Goal: Information Seeking & Learning: Find specific fact

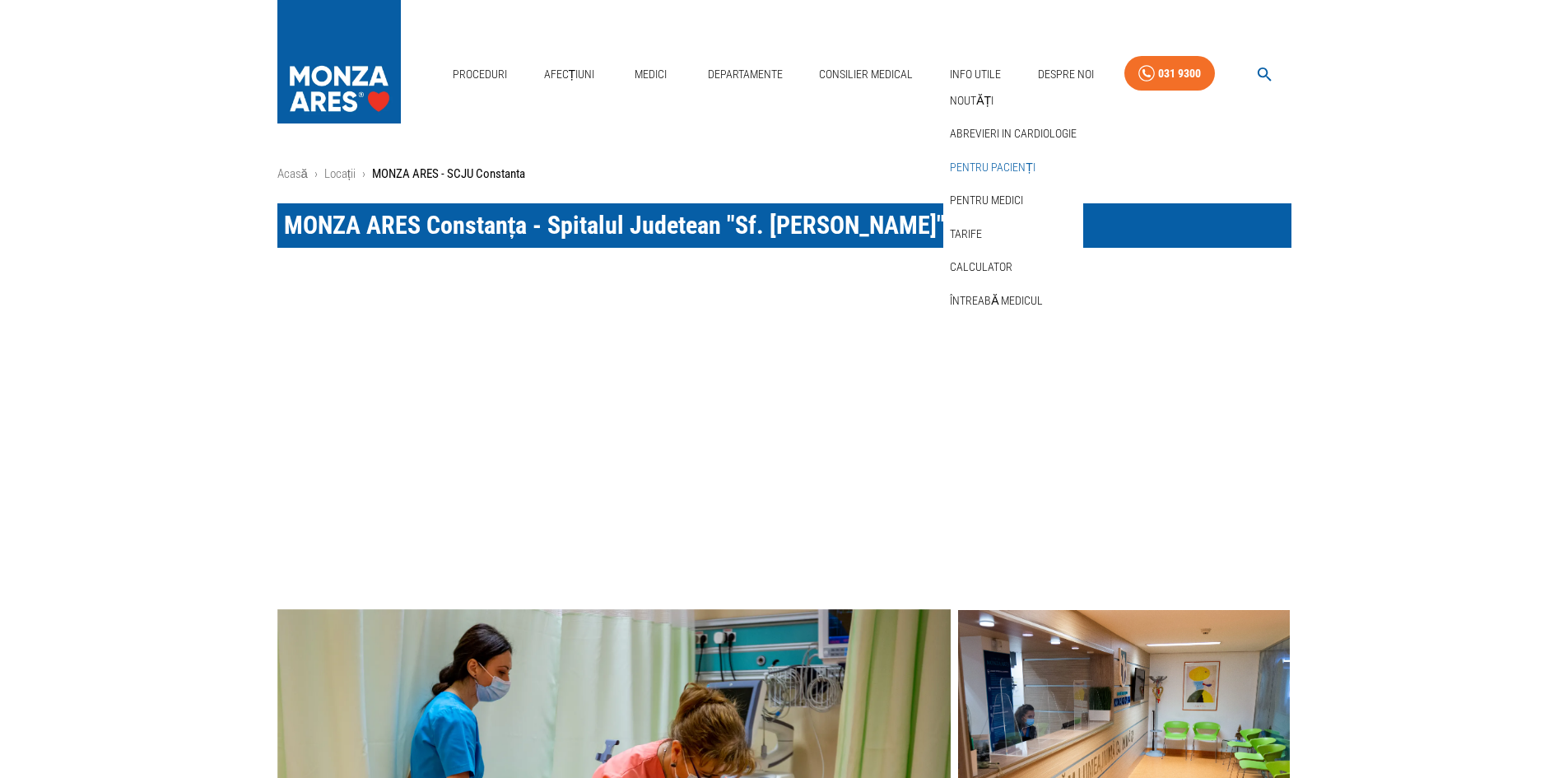
click at [1005, 158] on link "Pentru pacienți" at bounding box center [992, 167] width 93 height 27
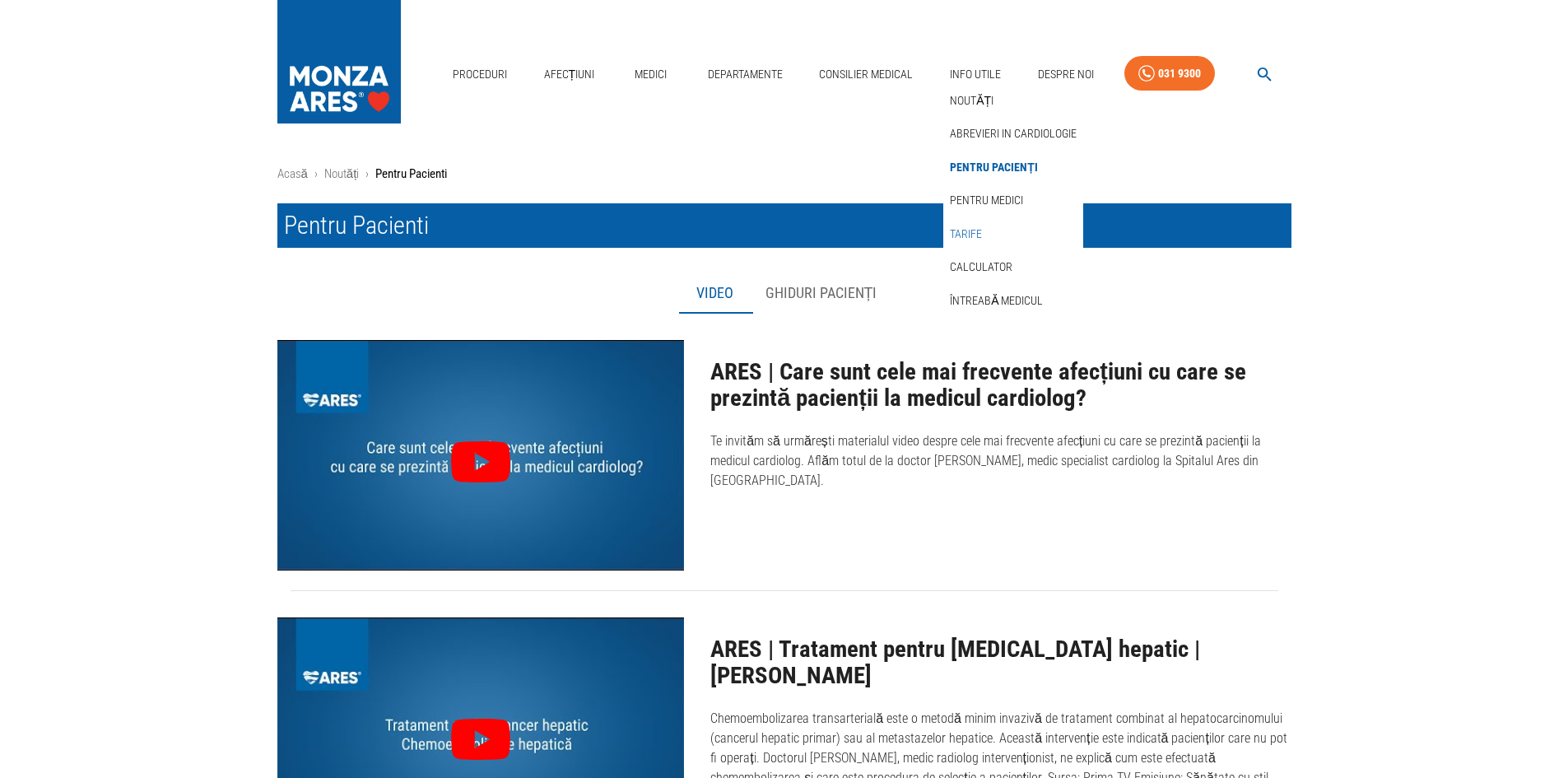
click at [963, 229] on link "Tarife" at bounding box center [966, 234] width 39 height 27
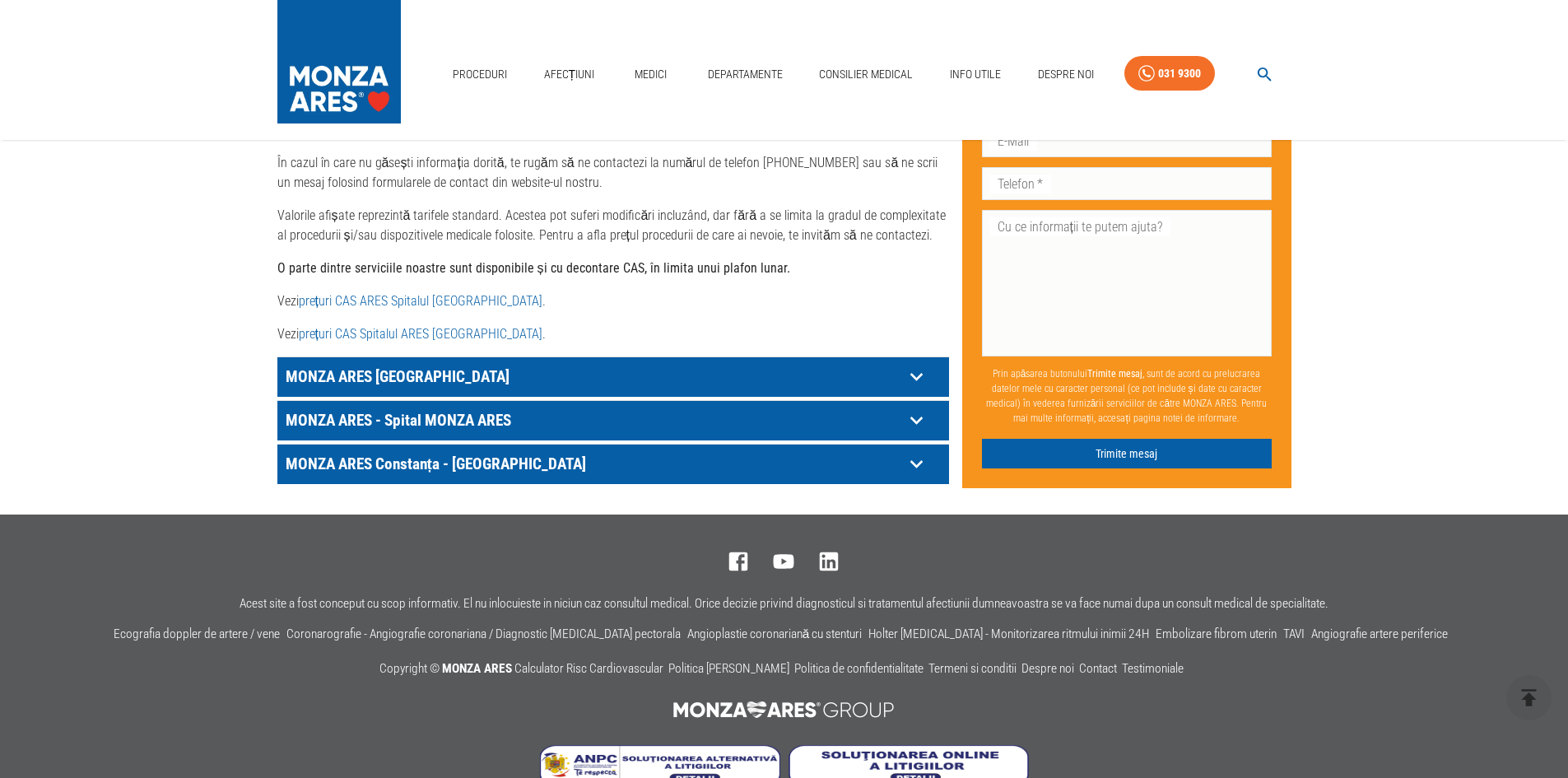
scroll to position [823, 0]
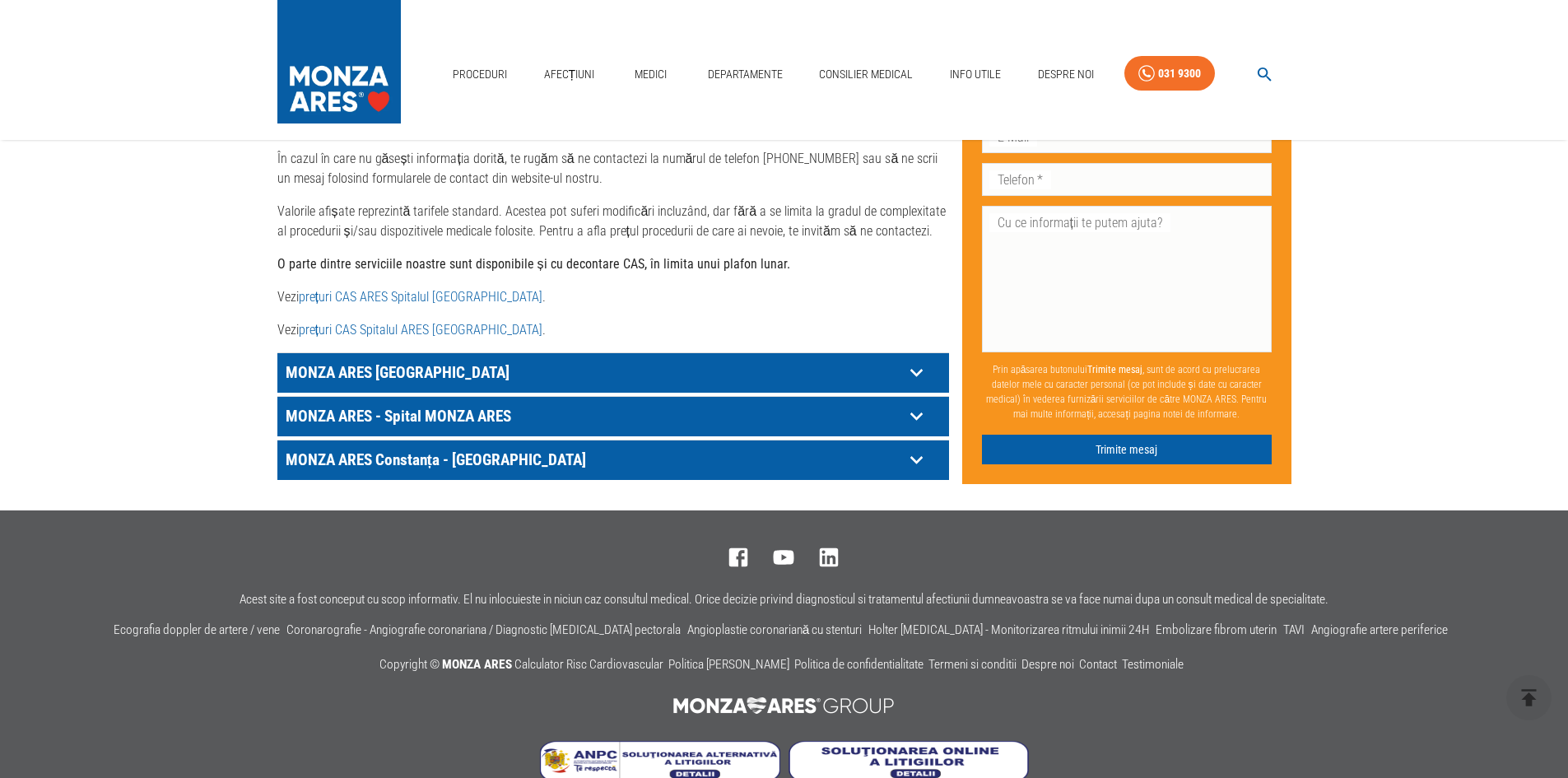
click at [876, 386] on p "MONZA ARES Constanța - [GEOGRAPHIC_DATA]" at bounding box center [593, 373] width 622 height 25
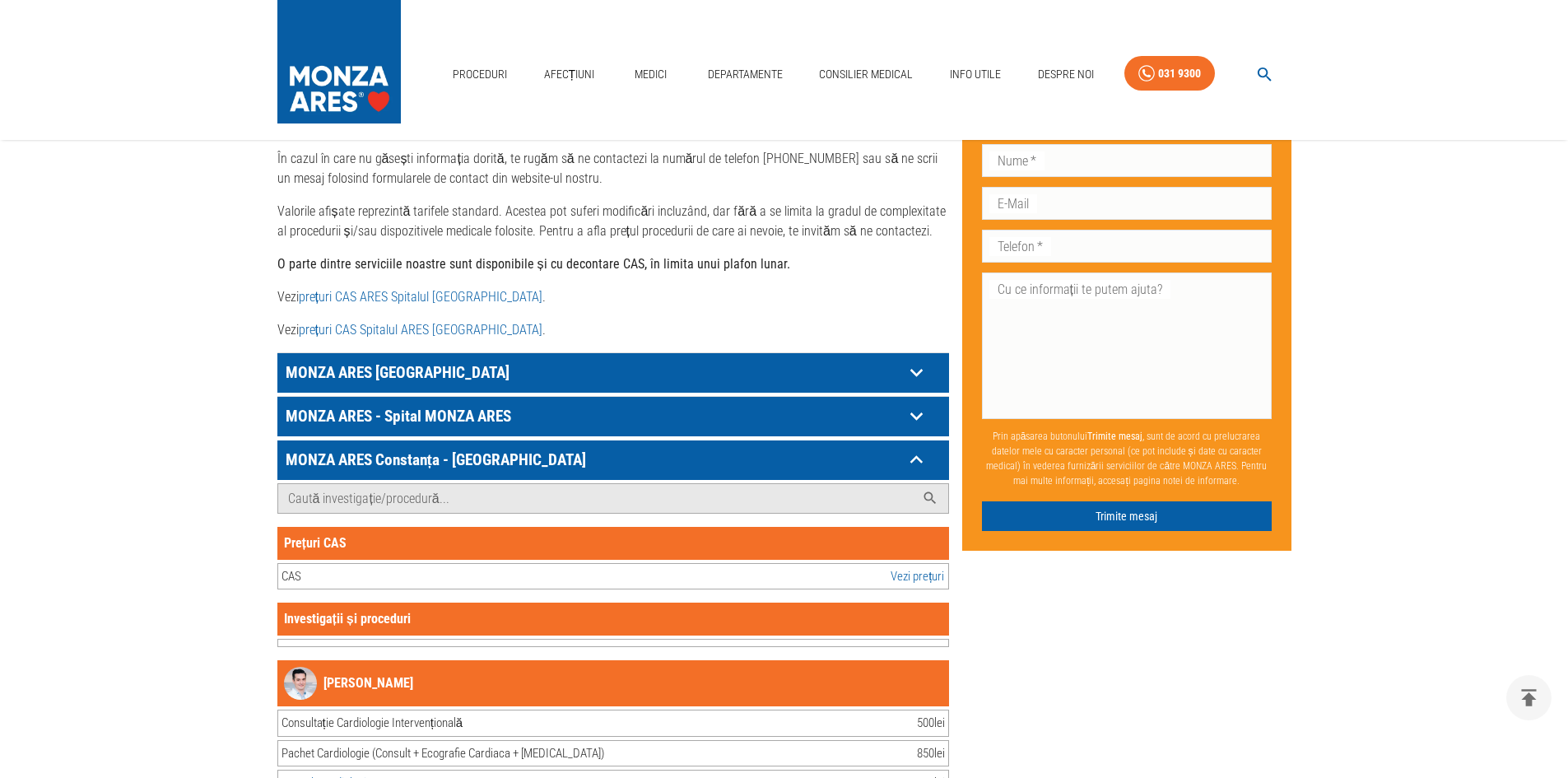
click at [922, 567] on link "Vezi prețuri" at bounding box center [917, 577] width 53 height 19
click at [897, 567] on link "Vezi prețuri" at bounding box center [917, 577] width 53 height 19
click at [300, 542] on div "Prețuri CAS CAS Vezi prețuri" at bounding box center [613, 558] width 672 height 64
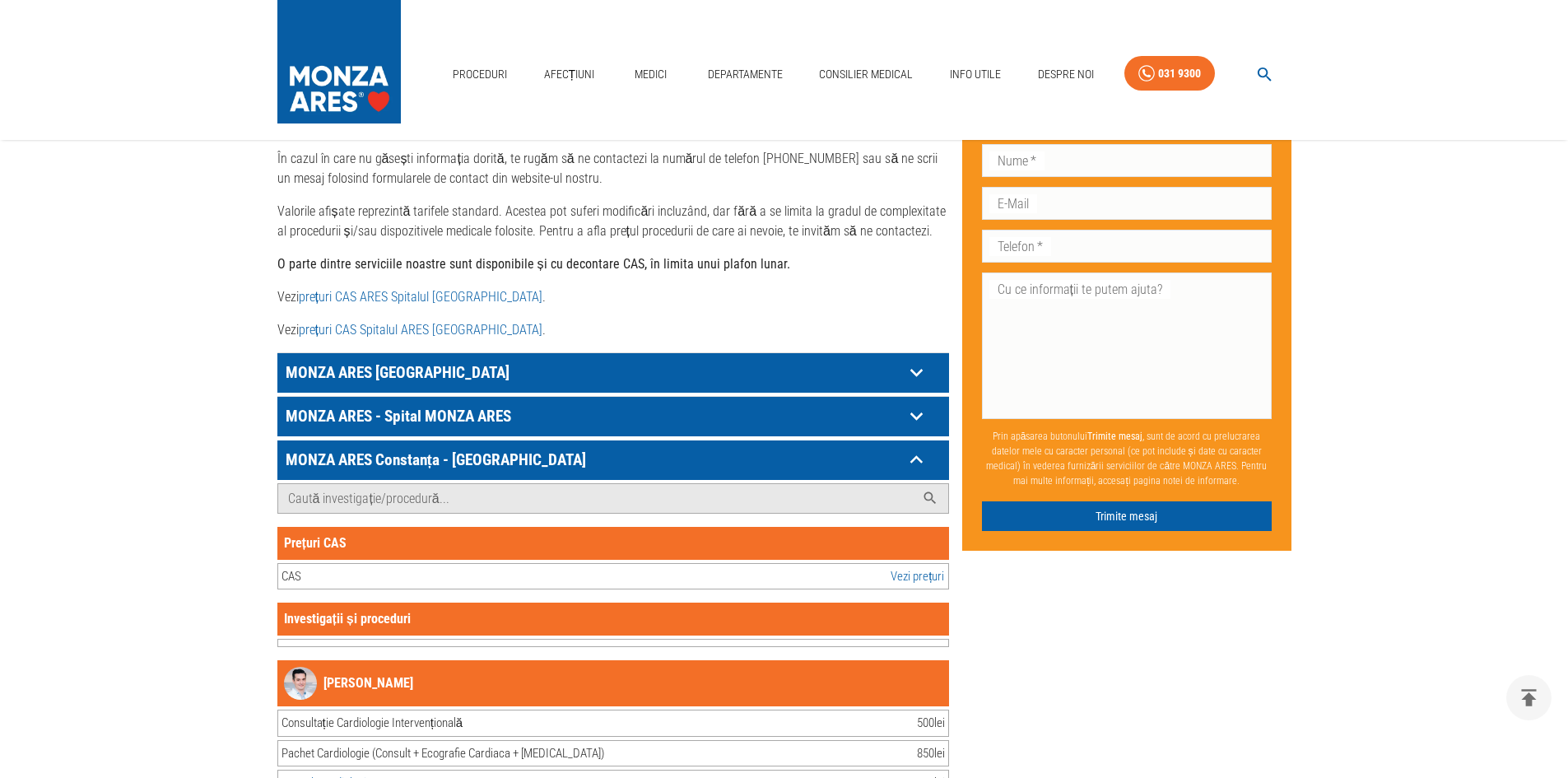
click at [306, 604] on div "Investigații și proceduri" at bounding box center [613, 619] width 672 height 33
click at [505, 484] on input "Caută investigație/procedură..." at bounding box center [597, 499] width 637 height 29
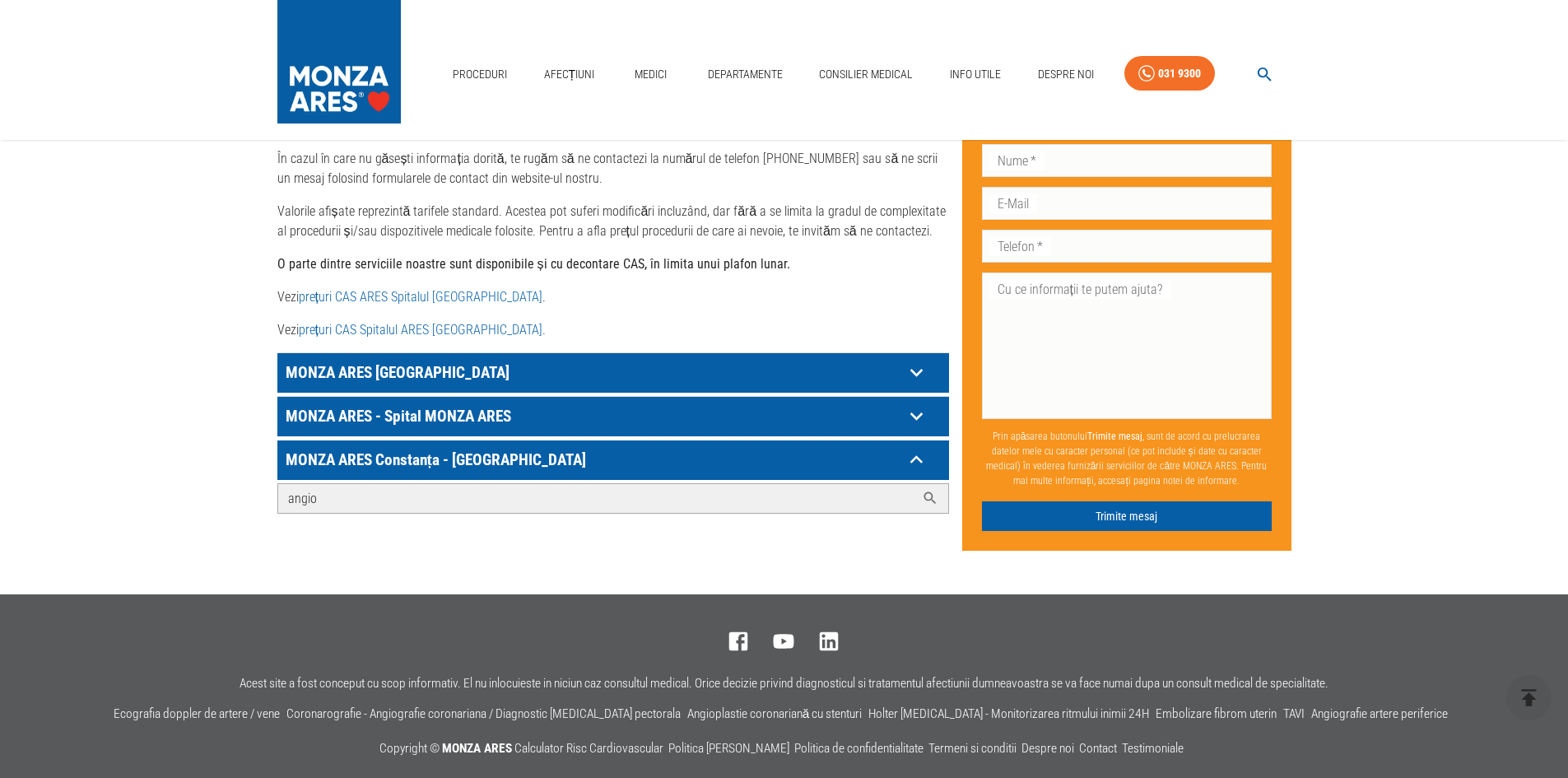
type input "angio"
click at [416, 289] on link "prețuri CAS ARES Spitalul [GEOGRAPHIC_DATA]" at bounding box center [420, 296] width 244 height 15
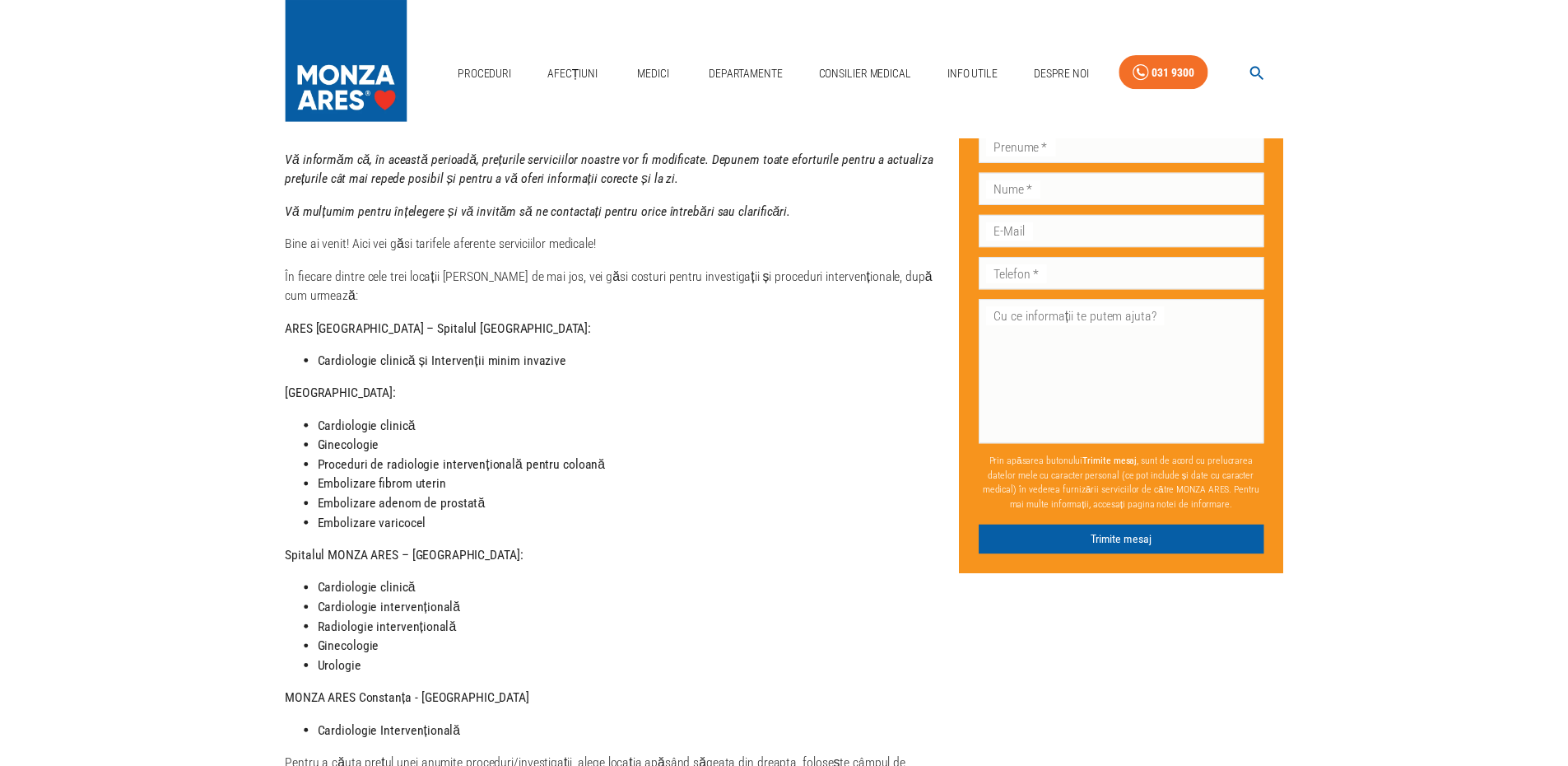
scroll to position [0, 0]
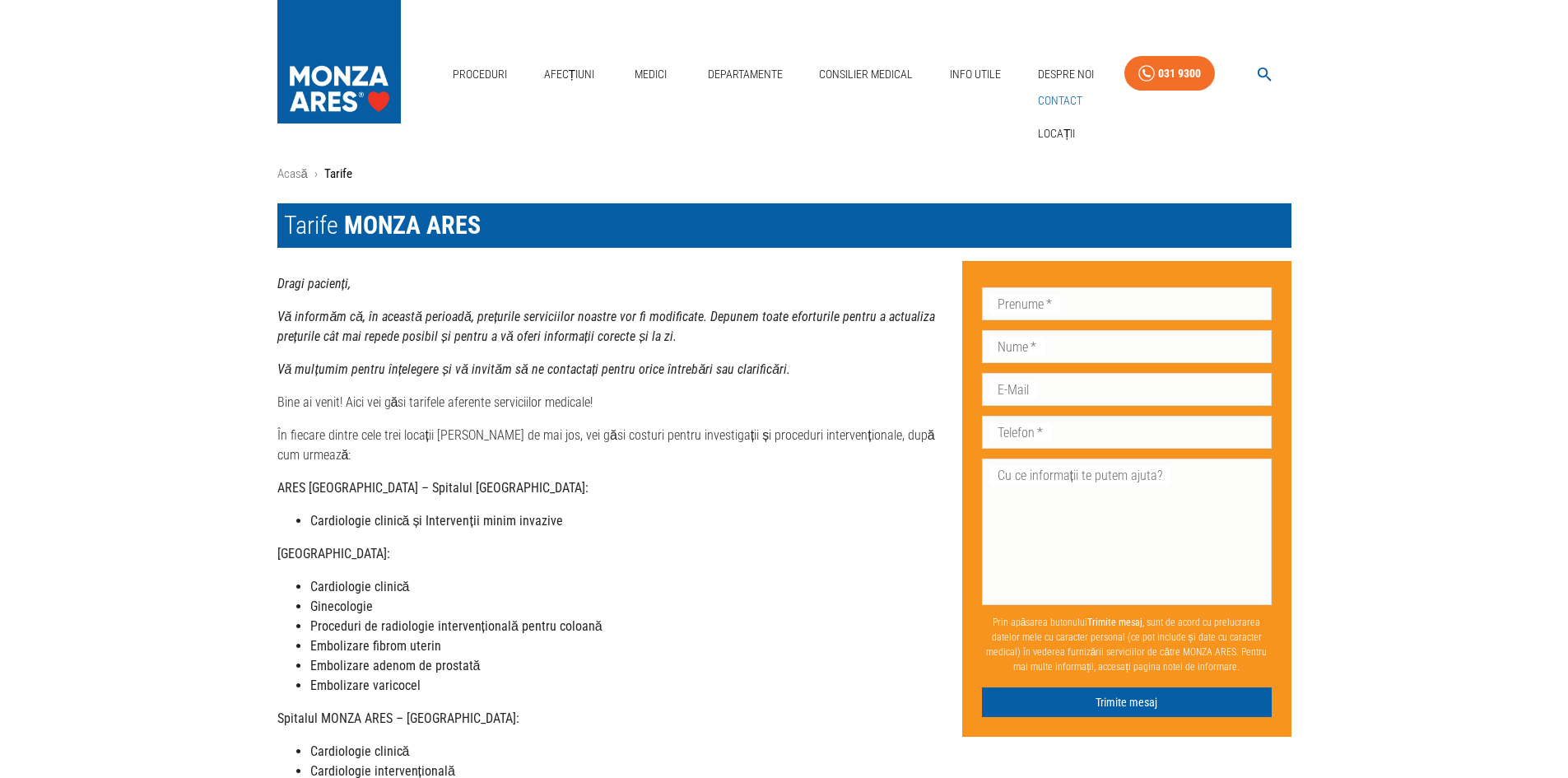
click at [1071, 104] on link "Contact" at bounding box center [1060, 101] width 51 height 27
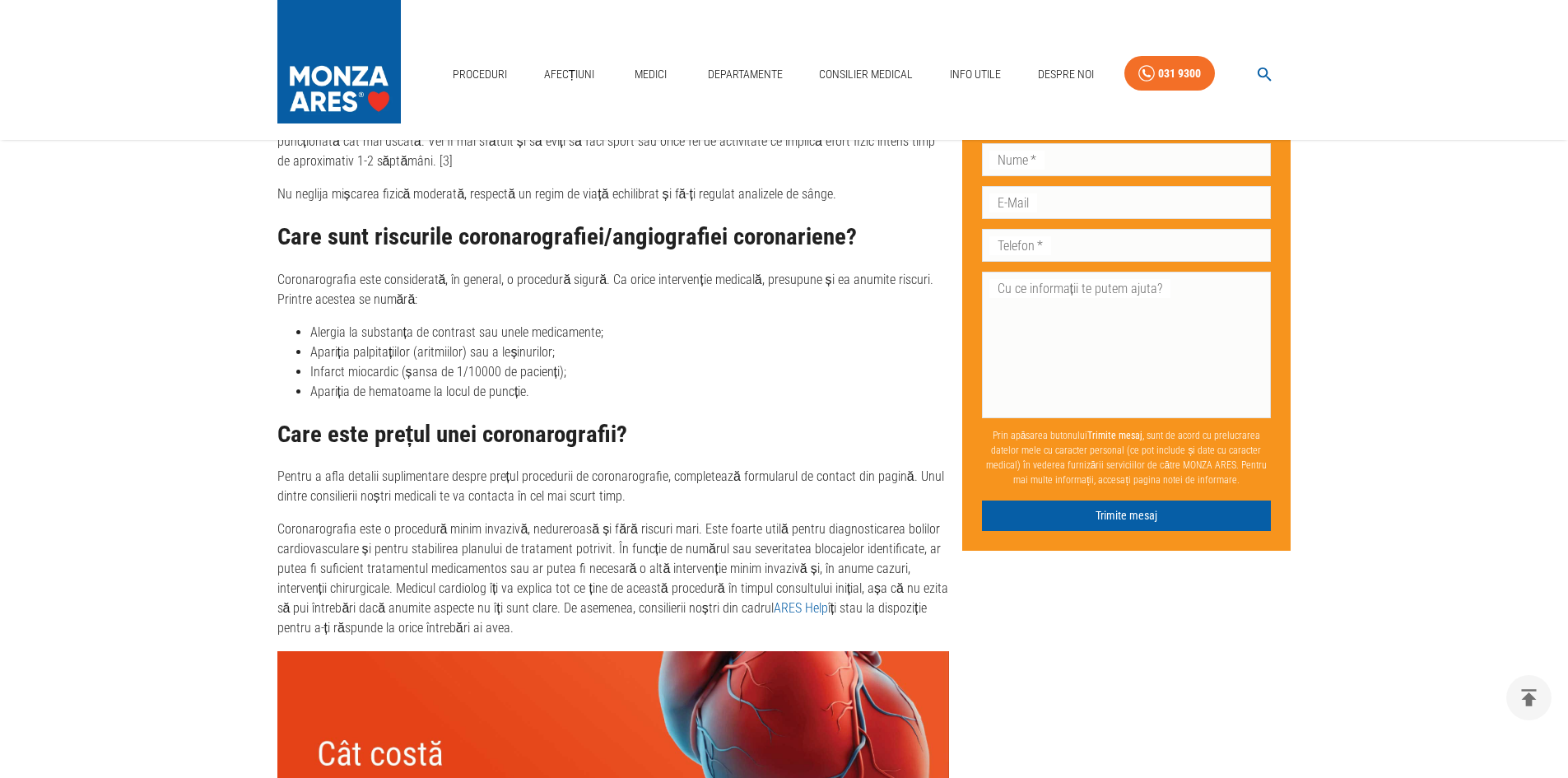
scroll to position [5105, 0]
